Goal: Task Accomplishment & Management: Use online tool/utility

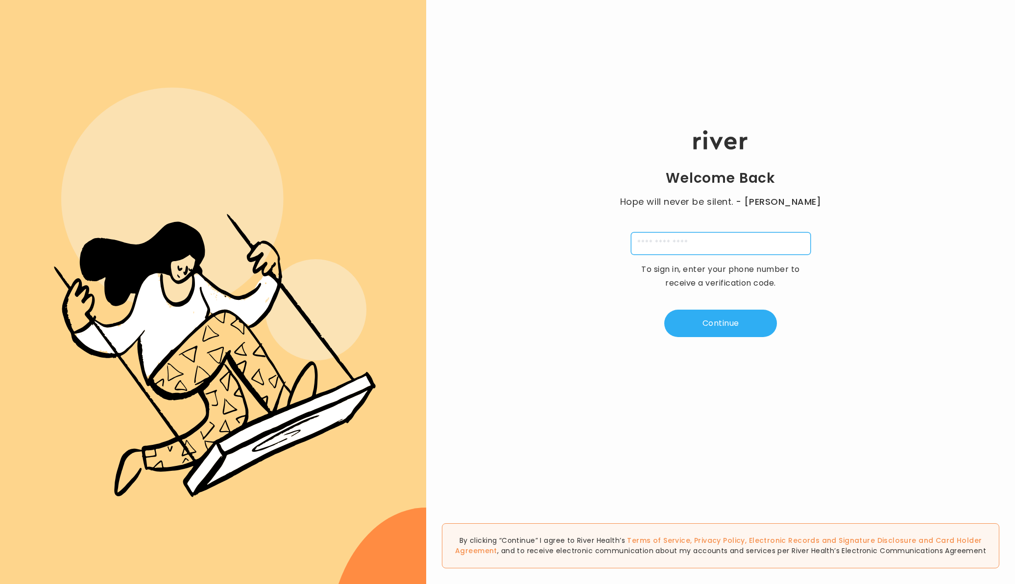
click at [653, 242] on input "tel" at bounding box center [721, 243] width 180 height 23
type input "**********"
type input "*"
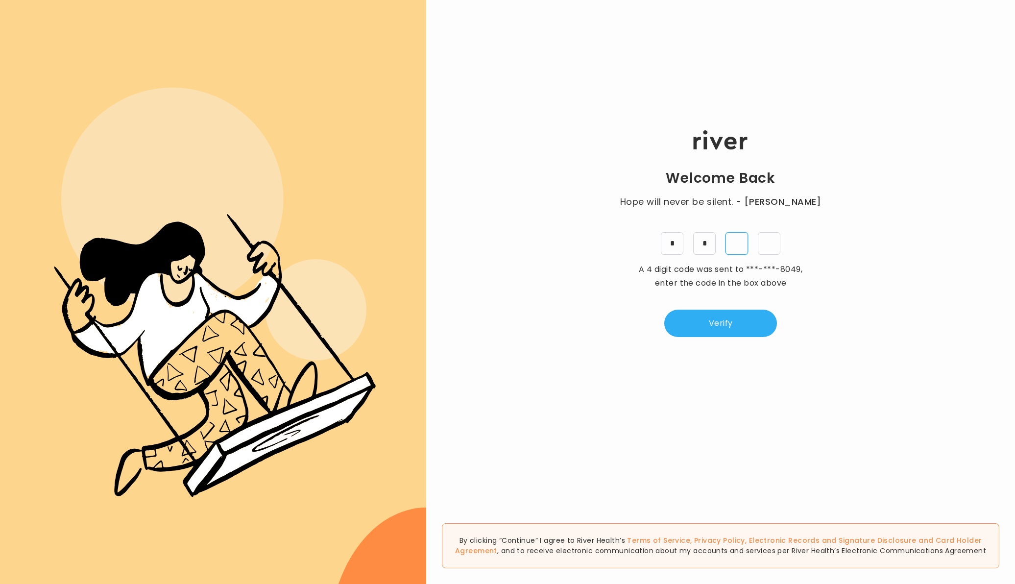
type input "*"
click at [728, 328] on button "Verify" at bounding box center [720, 323] width 113 height 27
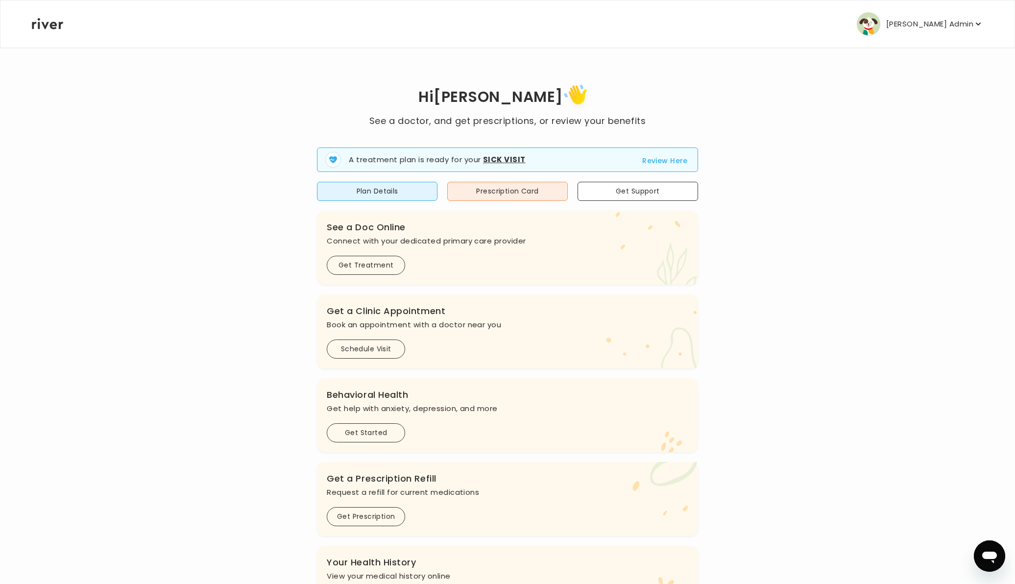
click at [939, 21] on p "[PERSON_NAME] Admin" at bounding box center [929, 24] width 87 height 14
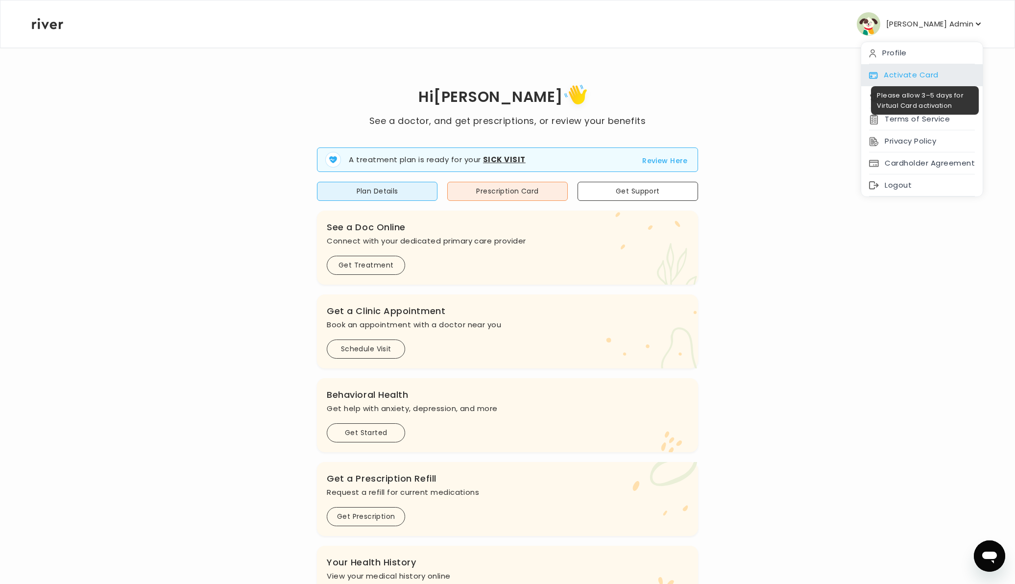
click at [899, 71] on div "Activate Card" at bounding box center [921, 75] width 121 height 22
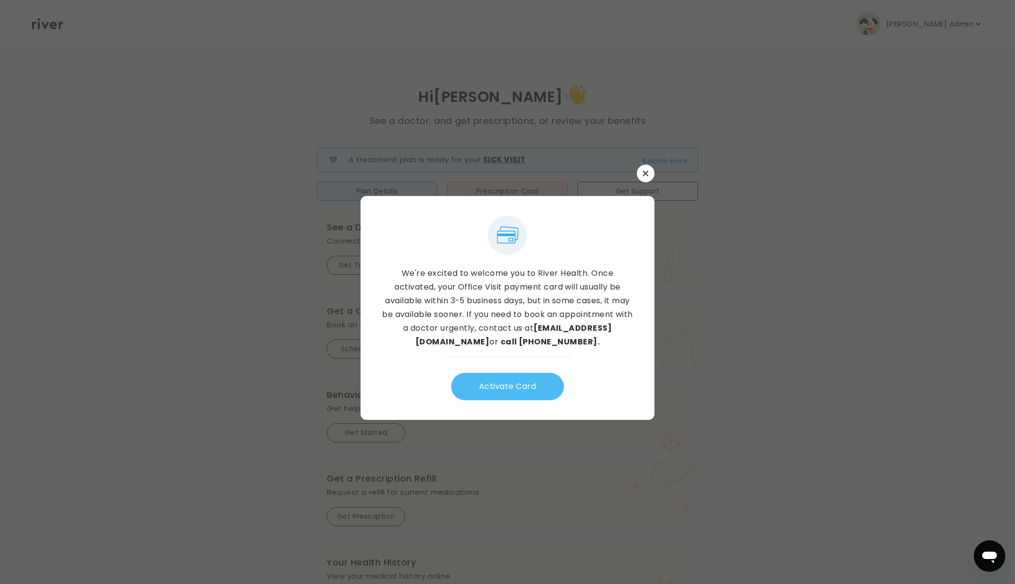
click at [506, 378] on button "Activate Card" at bounding box center [507, 386] width 113 height 27
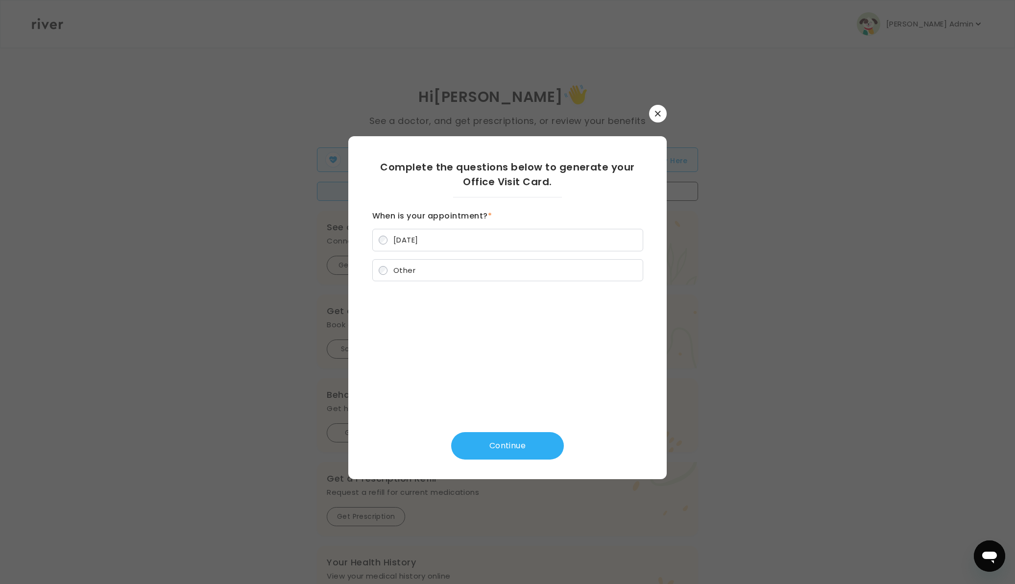
click at [415, 242] on span "[DATE]" at bounding box center [405, 240] width 25 height 10
click at [523, 436] on button "Continue" at bounding box center [507, 445] width 113 height 27
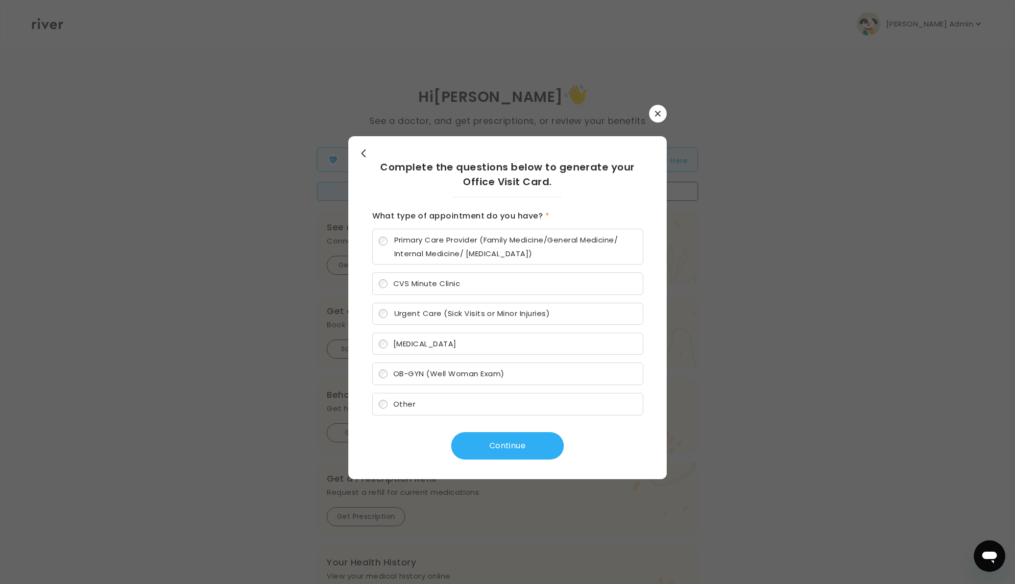
click at [656, 116] on icon "button" at bounding box center [658, 114] width 6 height 6
